Goal: Information Seeking & Learning: Learn about a topic

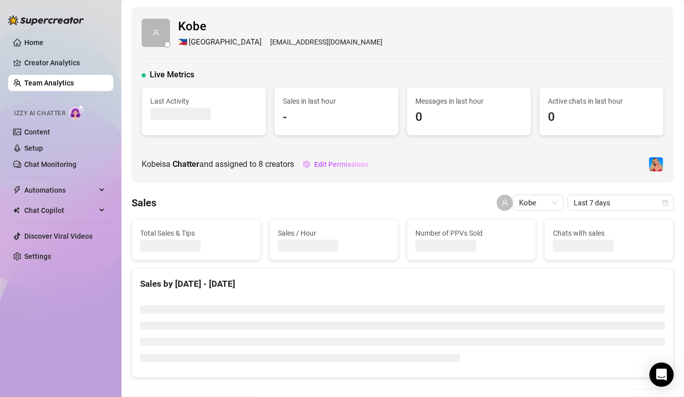
click at [63, 86] on link "Team Analytics" at bounding box center [49, 83] width 50 height 8
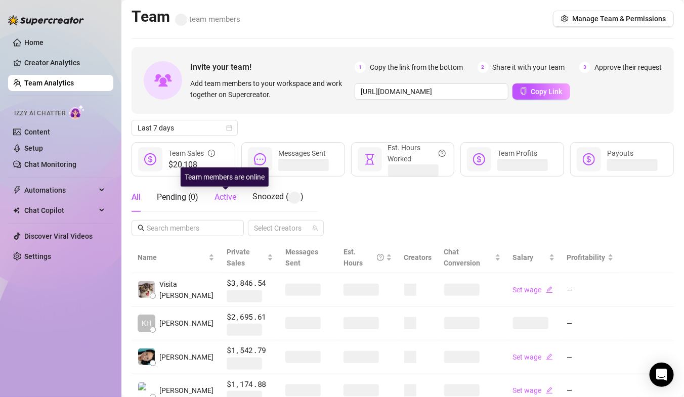
click at [228, 196] on span "Active" at bounding box center [225, 197] width 22 height 10
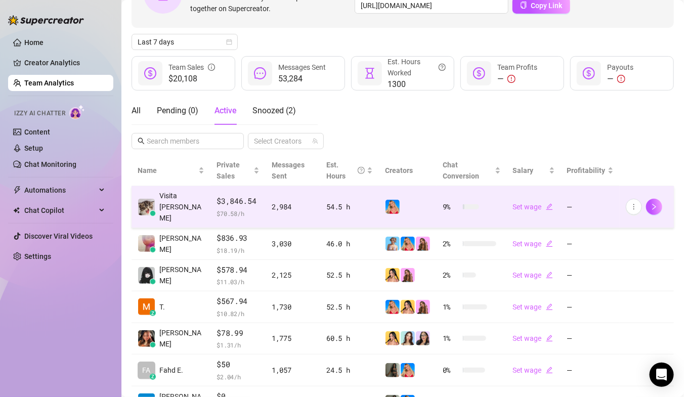
scroll to position [126, 0]
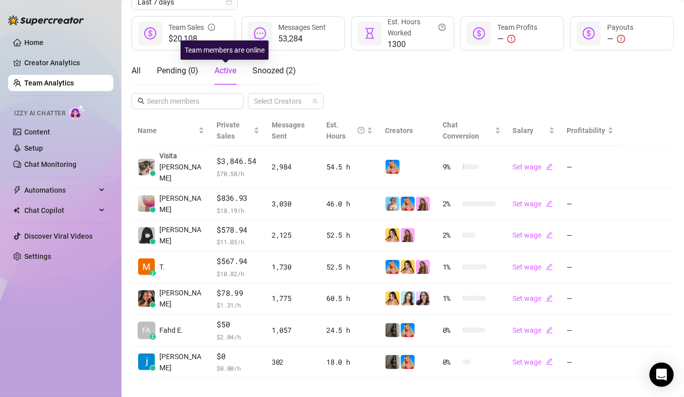
click at [222, 71] on span "Active" at bounding box center [225, 71] width 22 height 10
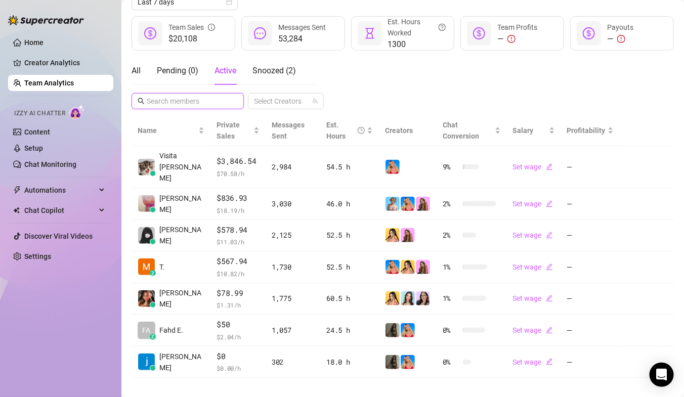
click at [180, 100] on input "text" at bounding box center [188, 101] width 83 height 11
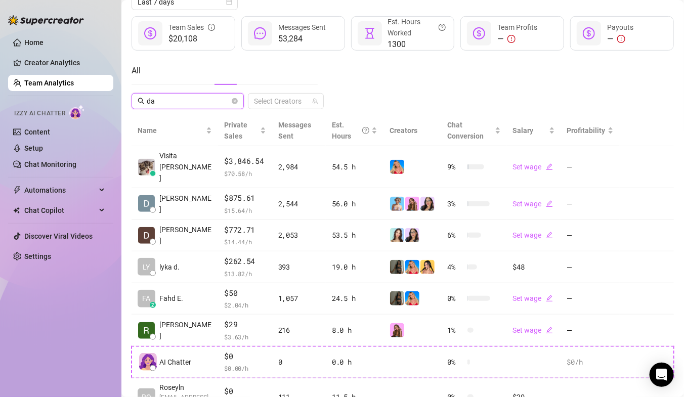
scroll to position [31, 0]
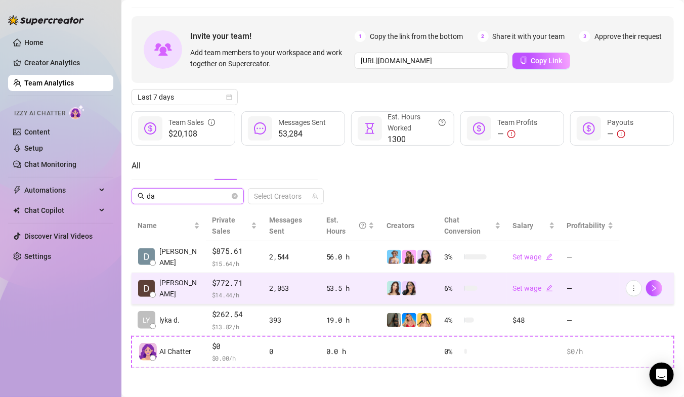
type input "da"
click at [235, 295] on span "$ 14.44 /h" at bounding box center [235, 295] width 46 height 10
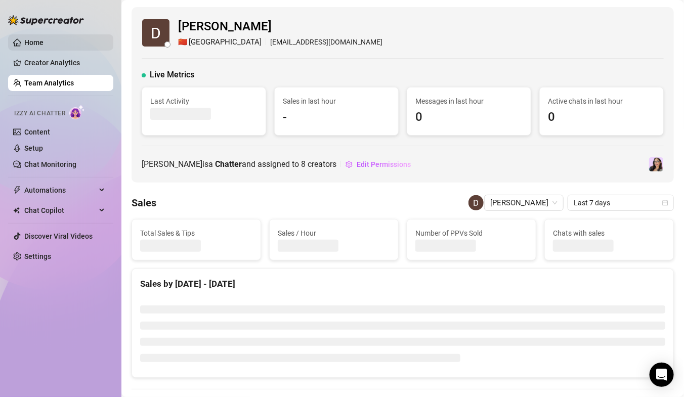
click at [40, 38] on link "Home" at bounding box center [33, 42] width 19 height 8
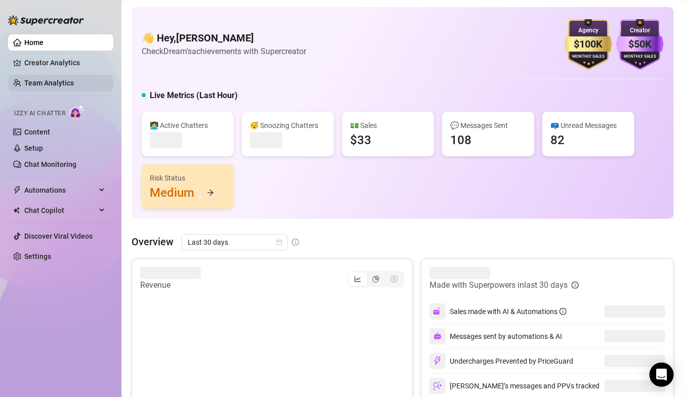
click at [40, 81] on link "Team Analytics" at bounding box center [49, 83] width 50 height 8
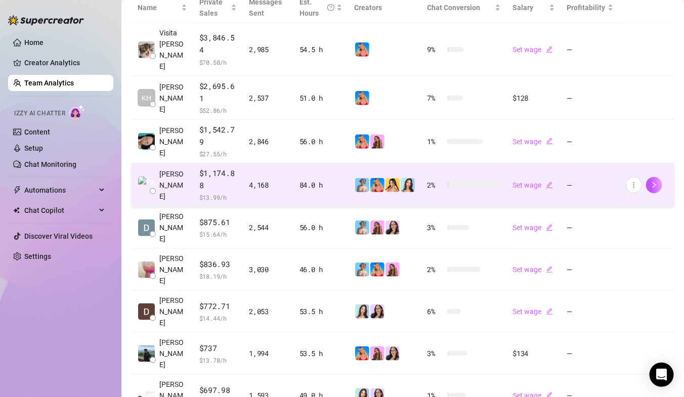
scroll to position [249, 0]
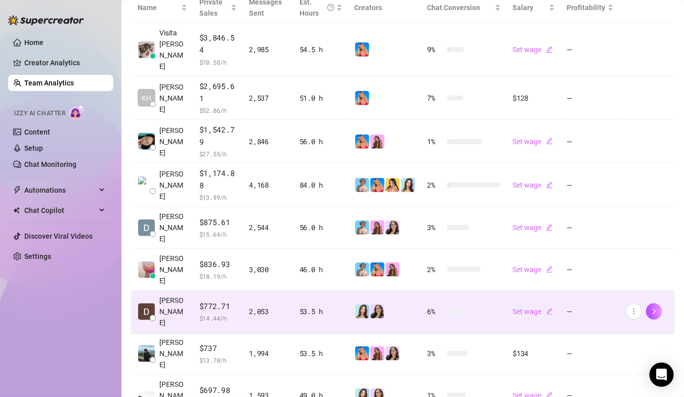
click at [273, 306] on div "2,053" at bounding box center [268, 311] width 38 height 11
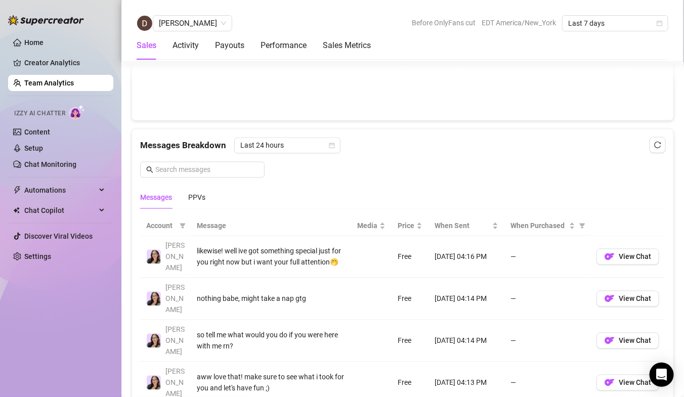
scroll to position [592, 0]
click at [191, 192] on div "PPVs" at bounding box center [196, 197] width 17 height 11
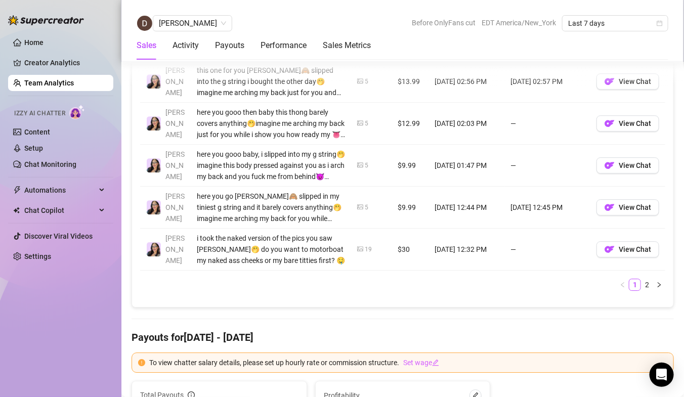
scroll to position [998, 0]
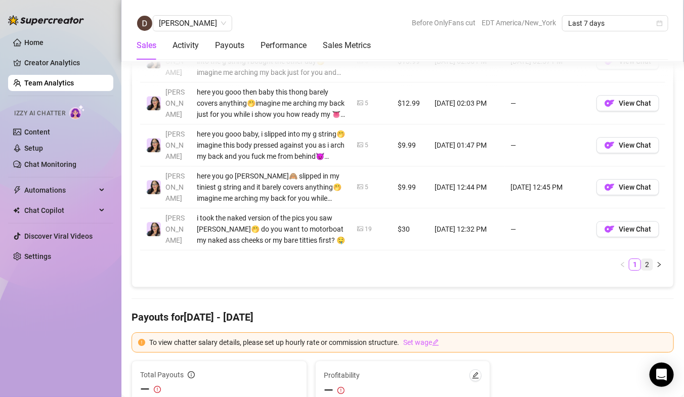
click at [648, 268] on li "2" at bounding box center [647, 264] width 12 height 12
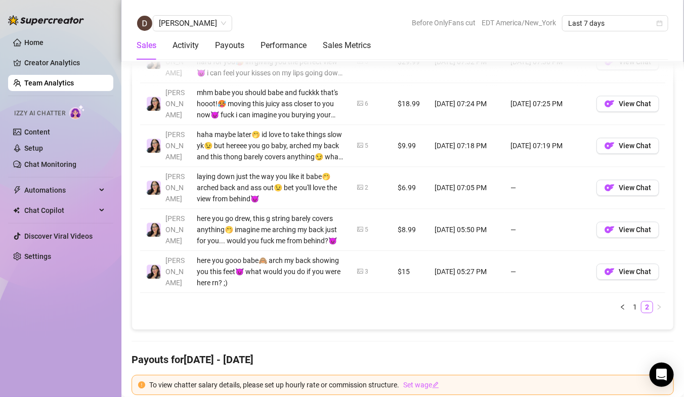
scroll to position [831, 0]
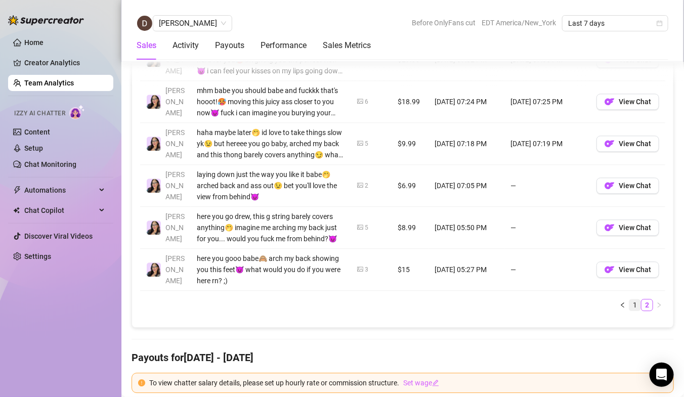
click at [632, 303] on link "1" at bounding box center [634, 304] width 11 height 11
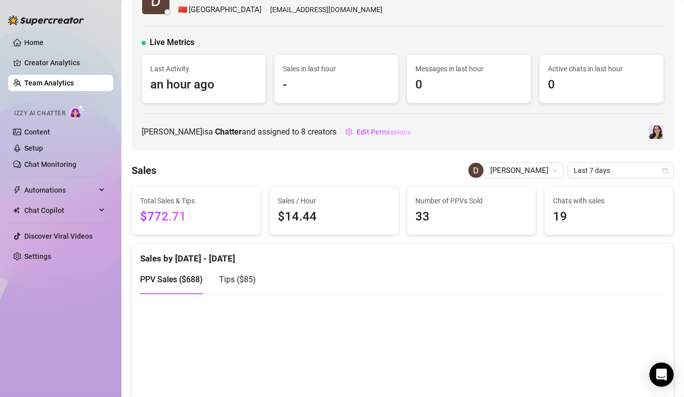
scroll to position [0, 0]
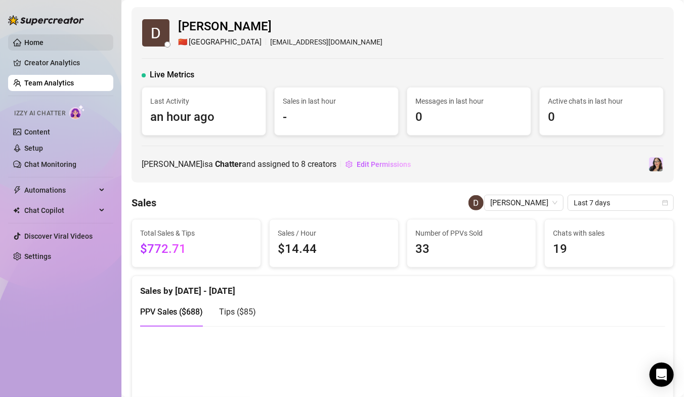
click at [44, 41] on link "Home" at bounding box center [33, 42] width 19 height 8
